Goal: Information Seeking & Learning: Find specific fact

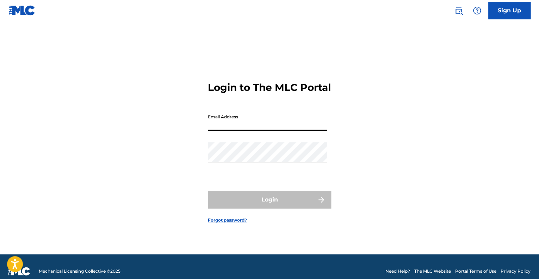
click at [211, 131] on input "Email Address" at bounding box center [267, 121] width 119 height 20
click at [209, 131] on input "Email Address" at bounding box center [267, 121] width 119 height 20
type input "[EMAIL_ADDRESS][DOMAIN_NAME]"
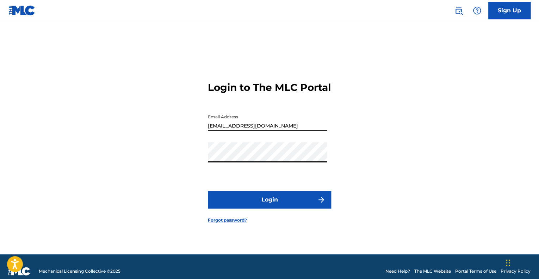
click at [208, 191] on button "Login" at bounding box center [269, 200] width 123 height 18
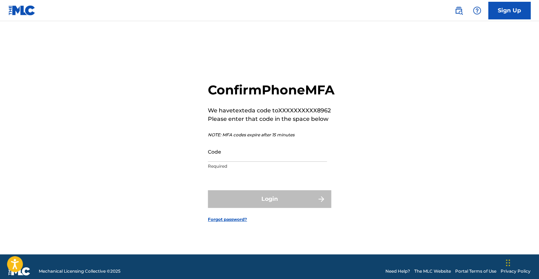
click at [214, 160] on input "Code" at bounding box center [267, 152] width 119 height 20
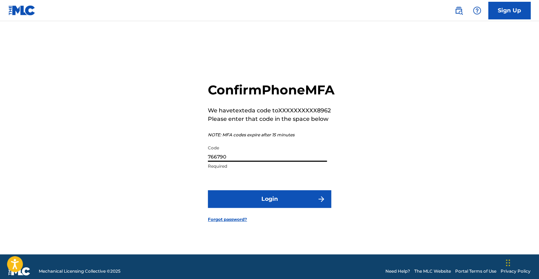
type input "766790"
click at [208, 190] on button "Login" at bounding box center [269, 199] width 123 height 18
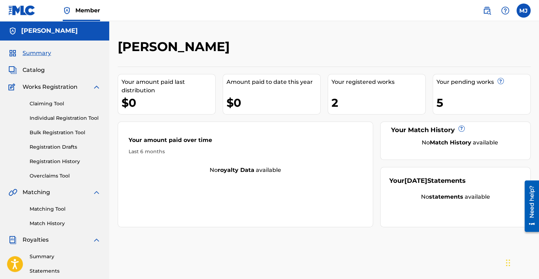
click at [320, 42] on div "[PERSON_NAME]" at bounding box center [277, 49] width 318 height 21
click at [28, 70] on span "Catalog" at bounding box center [34, 70] width 22 height 8
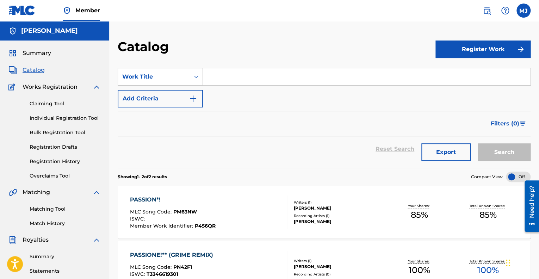
click at [488, 11] on img at bounding box center [487, 10] width 8 height 8
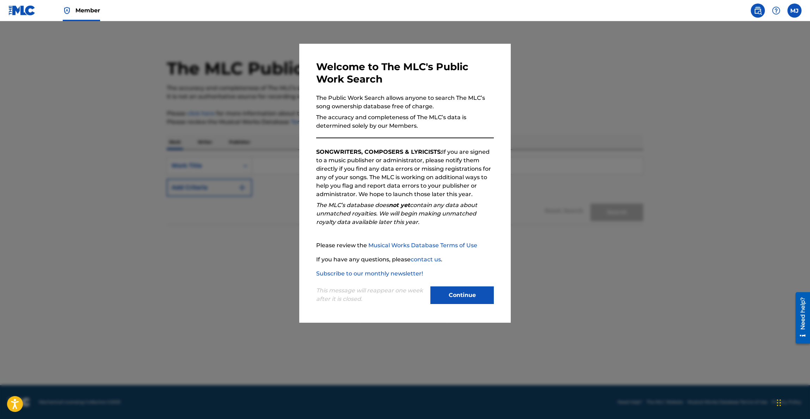
drag, startPoint x: 535, startPoint y: 1, endPoint x: 465, endPoint y: 296, distance: 303.5
click at [465, 279] on button "Continue" at bounding box center [461, 295] width 63 height 18
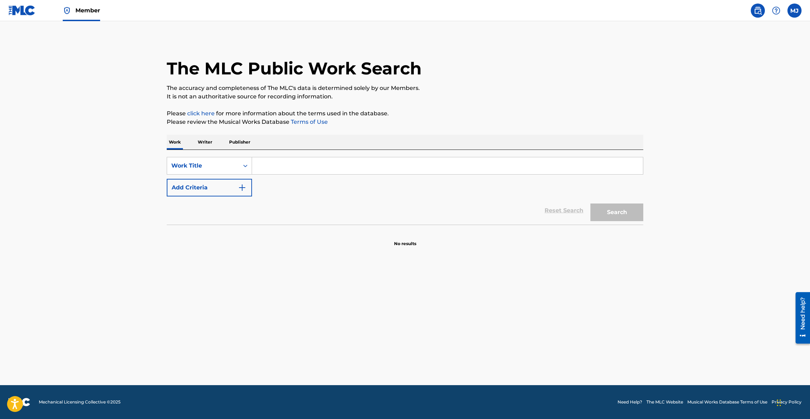
click at [259, 165] on input "Search Form" at bounding box center [447, 165] width 391 height 17
click at [539, 214] on button "Search" at bounding box center [616, 212] width 53 height 18
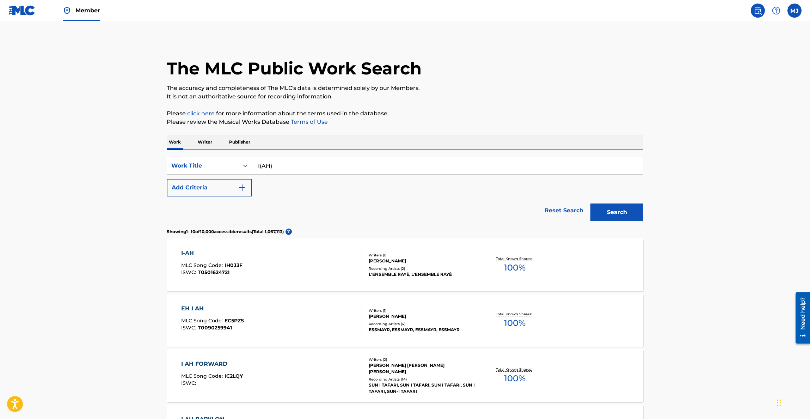
click at [269, 163] on input "I(AH)" at bounding box center [447, 165] width 391 height 17
type input "I(Ah.)"
click at [539, 203] on button "Search" at bounding box center [616, 212] width 53 height 18
click at [205, 146] on p "Writer" at bounding box center [205, 142] width 19 height 15
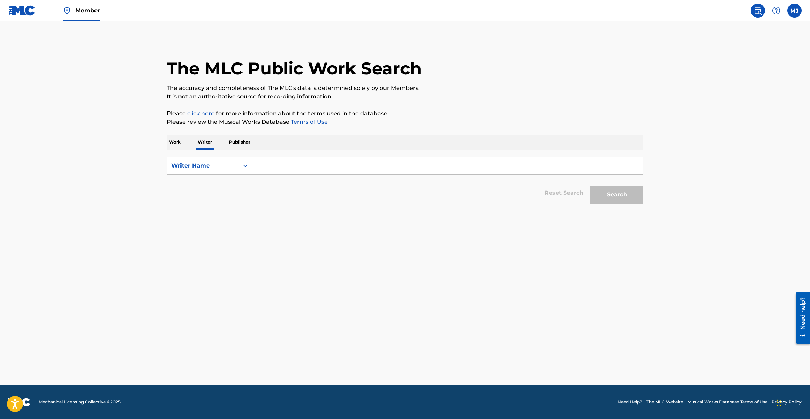
click at [257, 165] on input "Search Form" at bounding box center [447, 165] width 391 height 17
type input "[PERSON_NAME]"
click at [539, 186] on button "Search" at bounding box center [616, 195] width 53 height 18
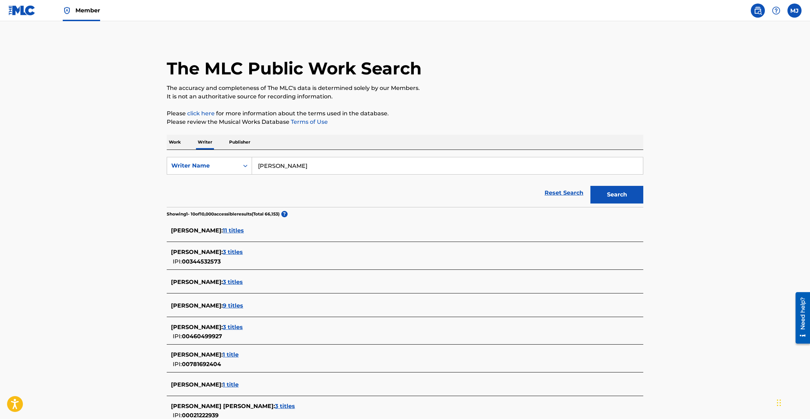
click at [223, 228] on span "11 titles" at bounding box center [233, 230] width 21 height 7
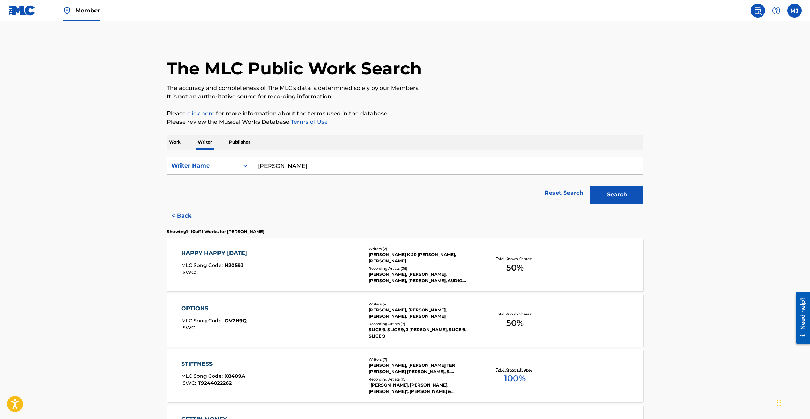
click at [180, 216] on button "< Back" at bounding box center [188, 216] width 42 height 18
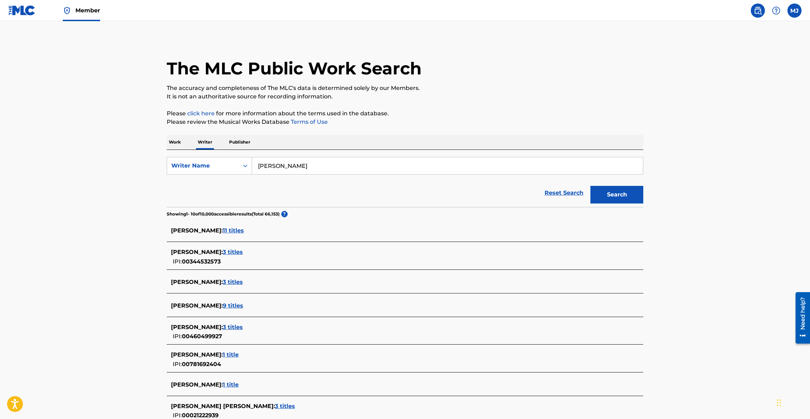
click at [233, 279] on span "3 titles" at bounding box center [233, 281] width 20 height 7
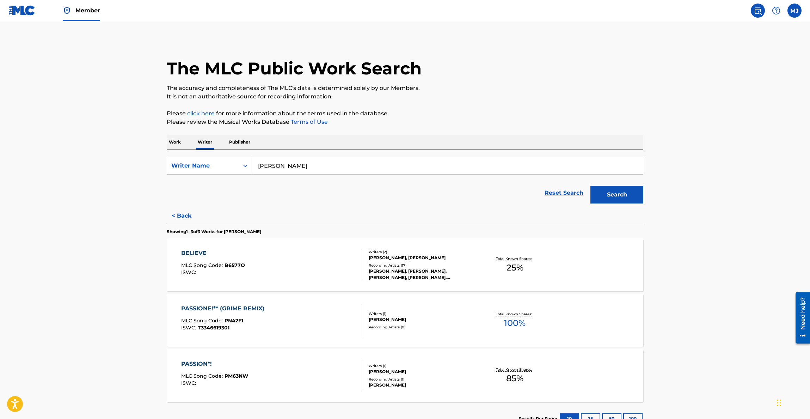
click at [287, 260] on div "BELIEVE MLC Song Code : B6577O ISWC :" at bounding box center [271, 265] width 181 height 32
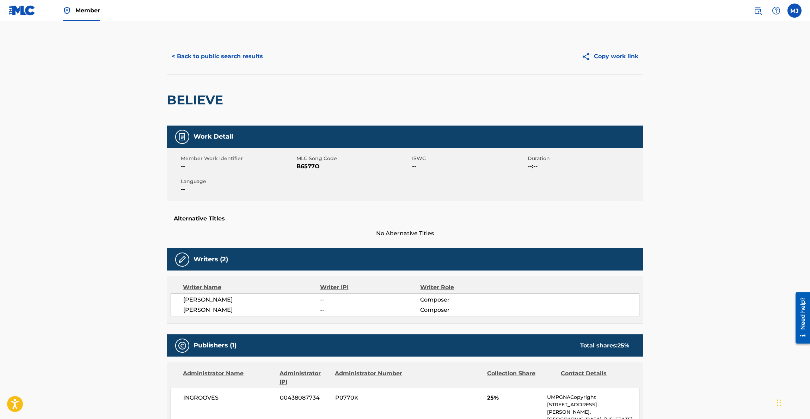
click at [172, 58] on button "< Back to public search results" at bounding box center [217, 57] width 101 height 18
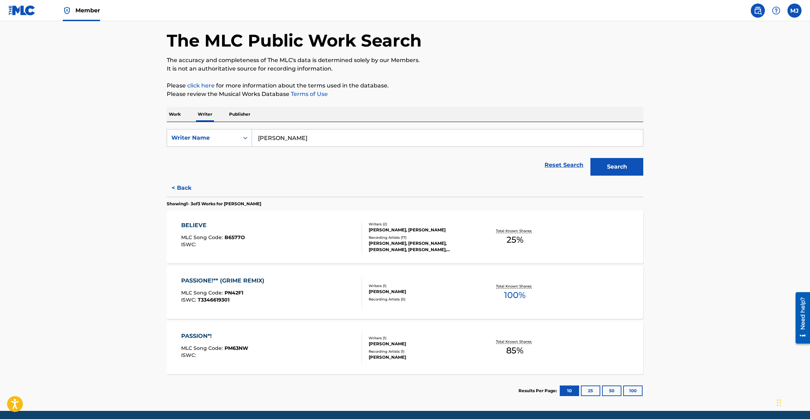
scroll to position [54, 0]
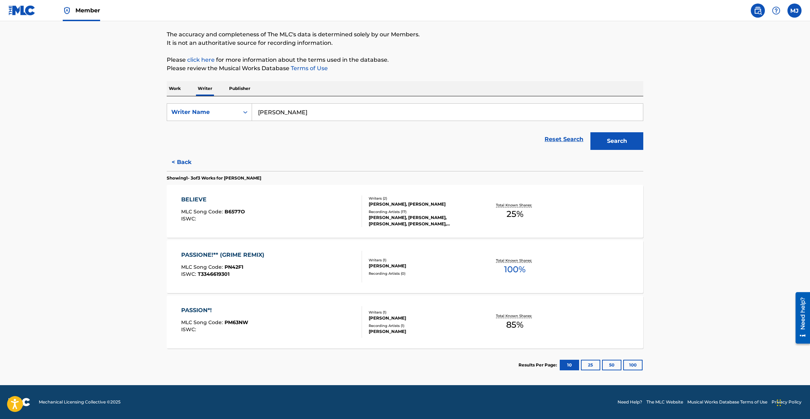
click at [539, 279] on button "25" at bounding box center [590, 365] width 19 height 11
click at [539, 279] on button "50" at bounding box center [611, 365] width 19 height 11
click at [539, 279] on button "100" at bounding box center [632, 365] width 19 height 11
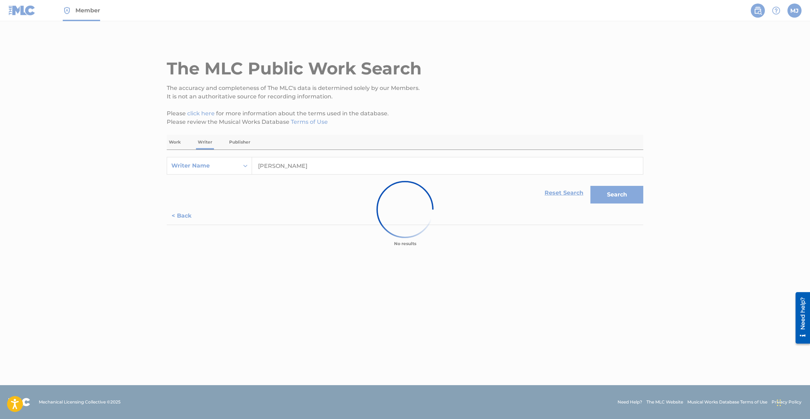
scroll to position [0, 0]
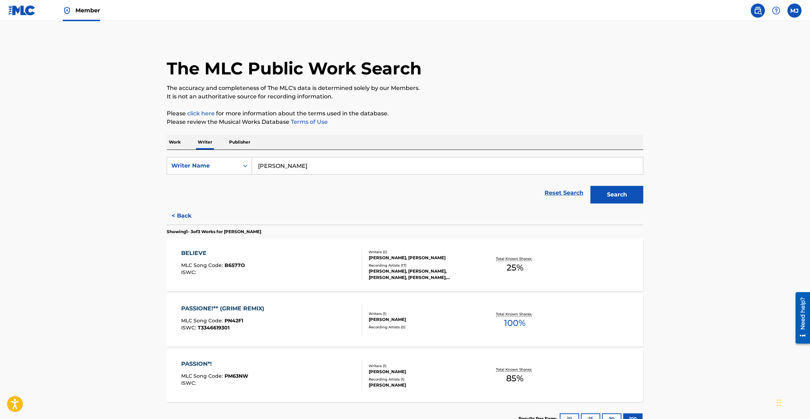
click at [230, 140] on p "Publisher" at bounding box center [239, 142] width 25 height 15
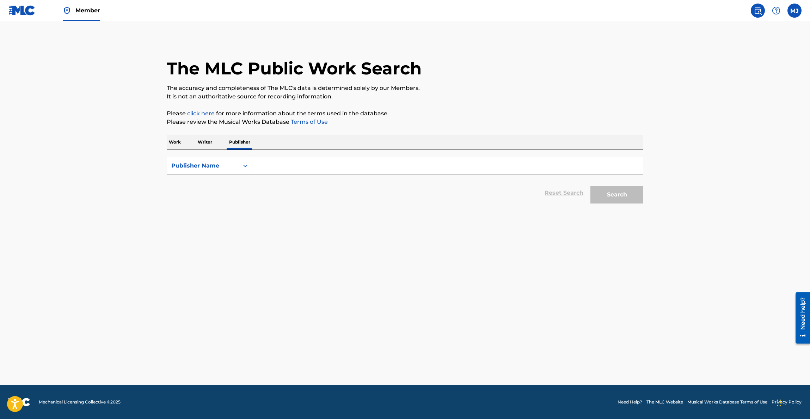
click at [259, 164] on input "Search Form" at bounding box center [447, 165] width 391 height 17
click at [174, 140] on p "Work" at bounding box center [175, 142] width 16 height 15
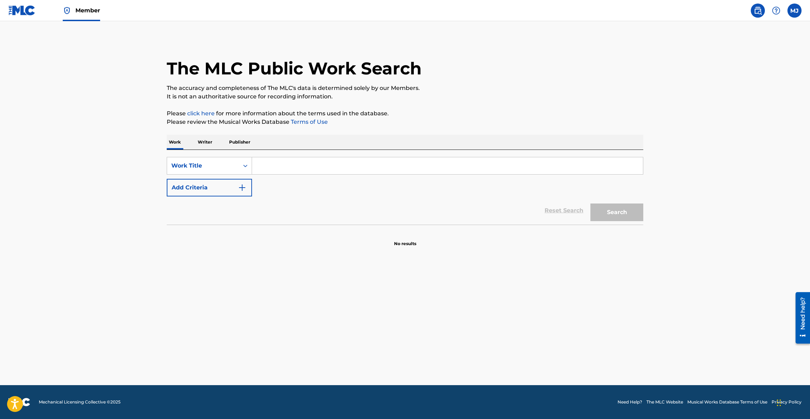
click at [217, 182] on button "Add Criteria" at bounding box center [209, 188] width 85 height 18
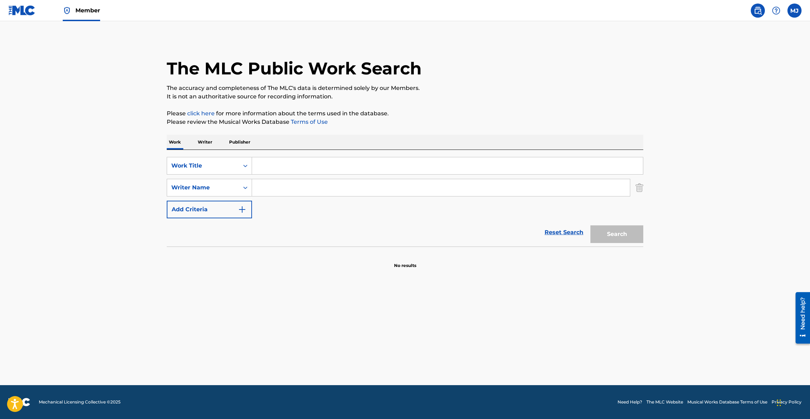
click at [278, 166] on input "Search Form" at bounding box center [447, 165] width 391 height 17
type input "I(AH)"
click at [262, 188] on input "Search Form" at bounding box center [441, 187] width 378 height 17
type input "[PERSON_NAME]"
click at [539, 225] on button "Search" at bounding box center [616, 234] width 53 height 18
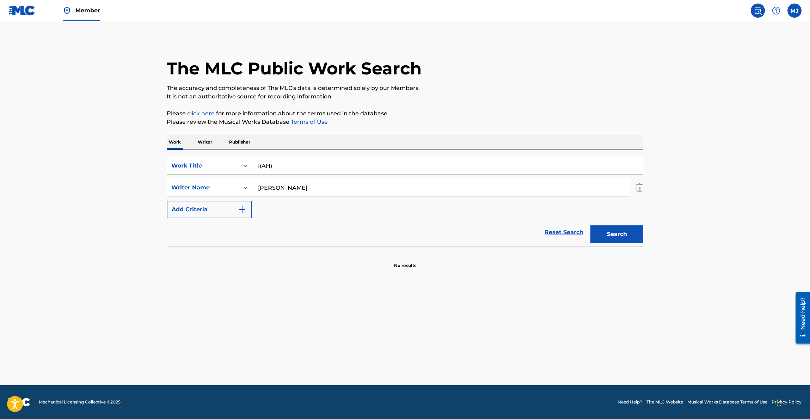
click at [239, 207] on img "Search Form" at bounding box center [242, 209] width 8 height 8
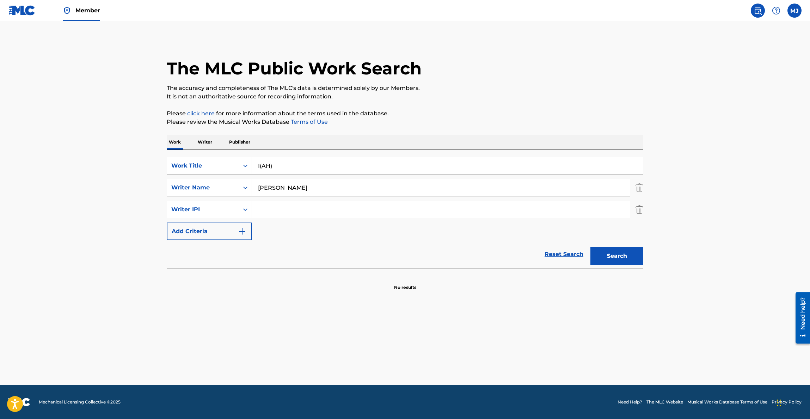
click at [240, 228] on img "Search Form" at bounding box center [242, 231] width 8 height 8
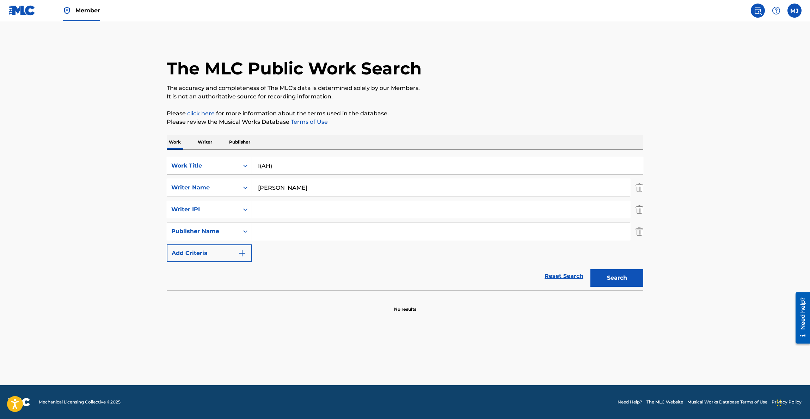
click at [242, 247] on button "Add Criteria" at bounding box center [209, 253] width 85 height 18
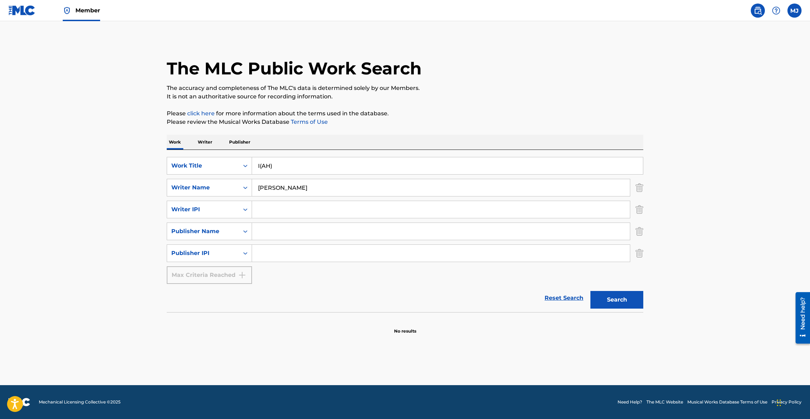
click at [539, 279] on button "Search" at bounding box center [616, 300] width 53 height 18
click at [197, 140] on p "Writer" at bounding box center [205, 142] width 19 height 15
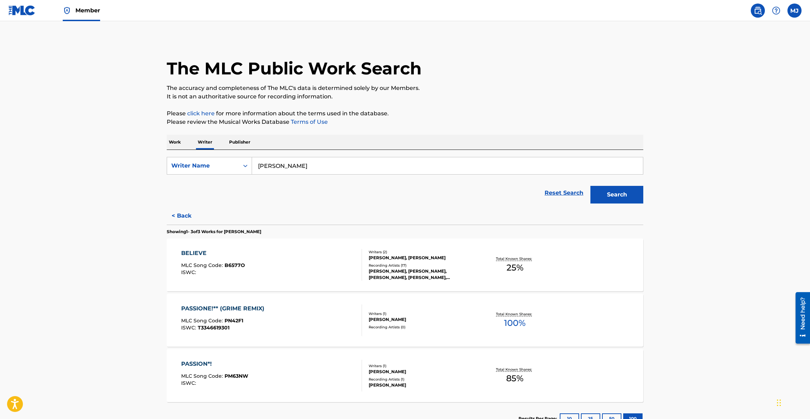
click at [510, 279] on span "100 %" at bounding box center [514, 323] width 21 height 13
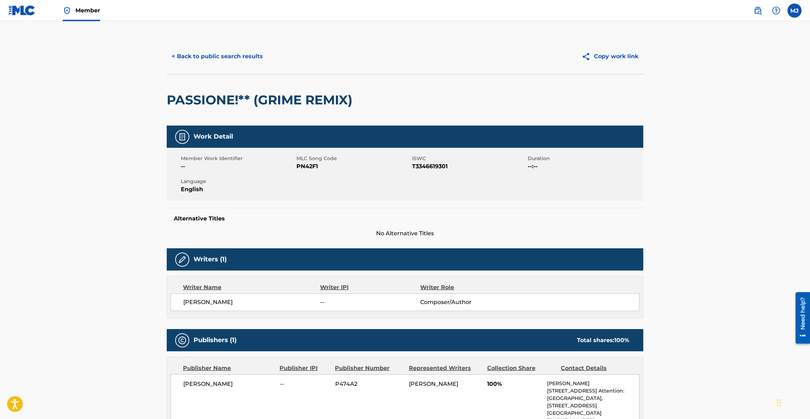
click at [539, 15] on label at bounding box center [794, 11] width 14 height 14
click at [539, 11] on input "[PERSON_NAME] [PERSON_NAME][EMAIL_ADDRESS][DOMAIN_NAME] Notification Preference…" at bounding box center [794, 11] width 0 height 0
click at [539, 101] on p "Log out" at bounding box center [726, 100] width 17 height 6
click at [539, 11] on input "[PERSON_NAME] [PERSON_NAME][EMAIL_ADDRESS][DOMAIN_NAME] Notification Preference…" at bounding box center [794, 11] width 0 height 0
